Goal: Task Accomplishment & Management: Manage account settings

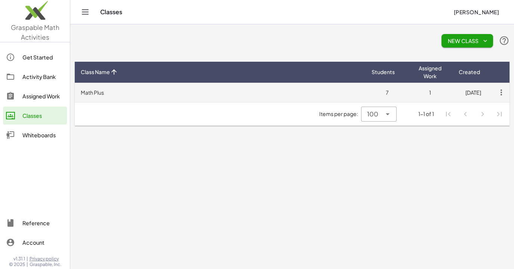
click at [89, 94] on td "Math Plus" at bounding box center [220, 92] width 291 height 19
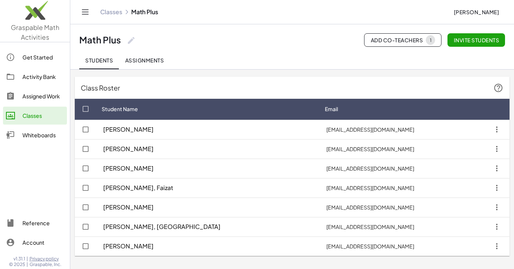
click at [152, 62] on span "Assignments" at bounding box center [144, 60] width 39 height 7
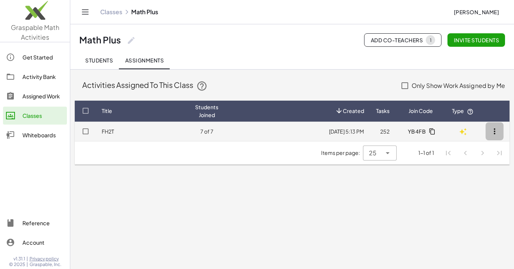
click at [496, 131] on icon "button" at bounding box center [494, 131] width 9 height 9
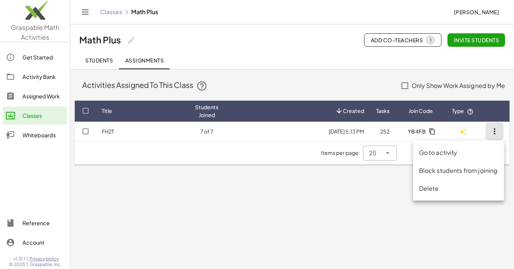
click at [280, 190] on main "Class Roster Student Name Email Kamalov, Emir 152940@forsythk12.org Babakhani, …" at bounding box center [292, 134] width 444 height 269
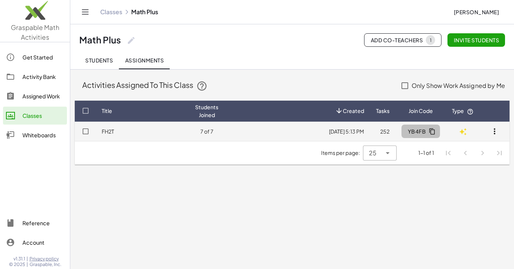
click at [431, 130] on icon "button" at bounding box center [432, 131] width 7 height 7
click at [200, 131] on td "7 of 7" at bounding box center [206, 131] width 35 height 19
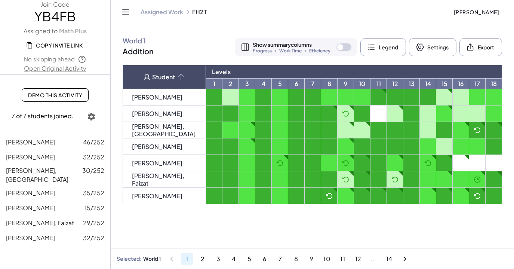
click at [54, 70] on link "Open Original Activity" at bounding box center [55, 68] width 110 height 9
click at [433, 50] on button "Settings" at bounding box center [432, 47] width 47 height 18
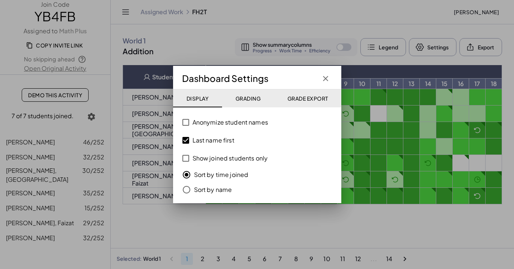
click at [299, 32] on div at bounding box center [257, 134] width 514 height 269
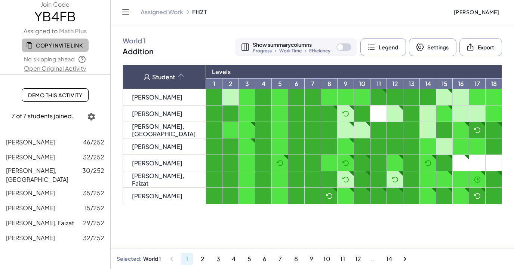
click at [61, 47] on span "Copy Invite Link" at bounding box center [55, 45] width 55 height 7
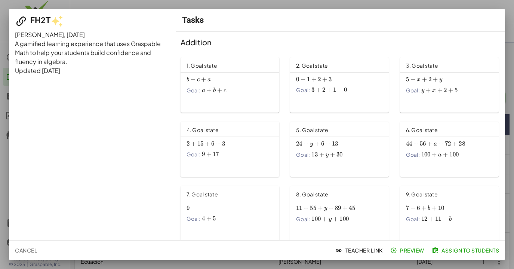
click at [505, 3] on div at bounding box center [257, 134] width 514 height 269
